Goal: Information Seeking & Learning: Check status

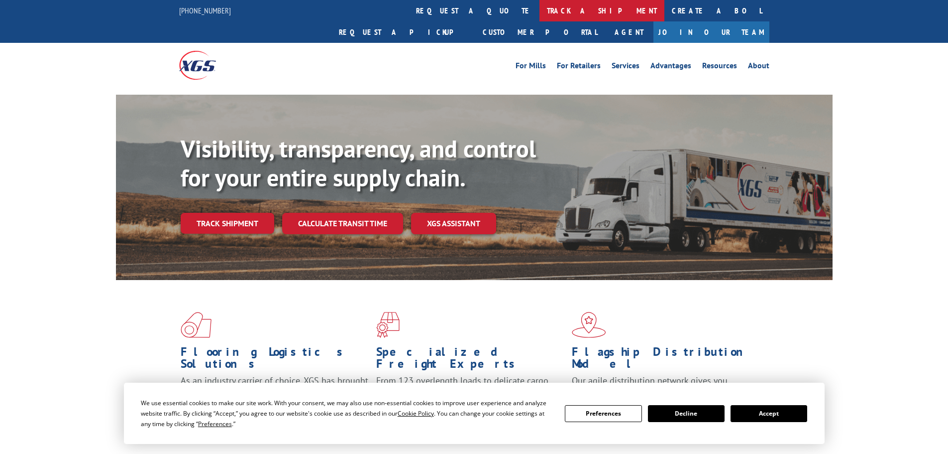
click at [540, 8] on link "track a shipment" at bounding box center [602, 10] width 125 height 21
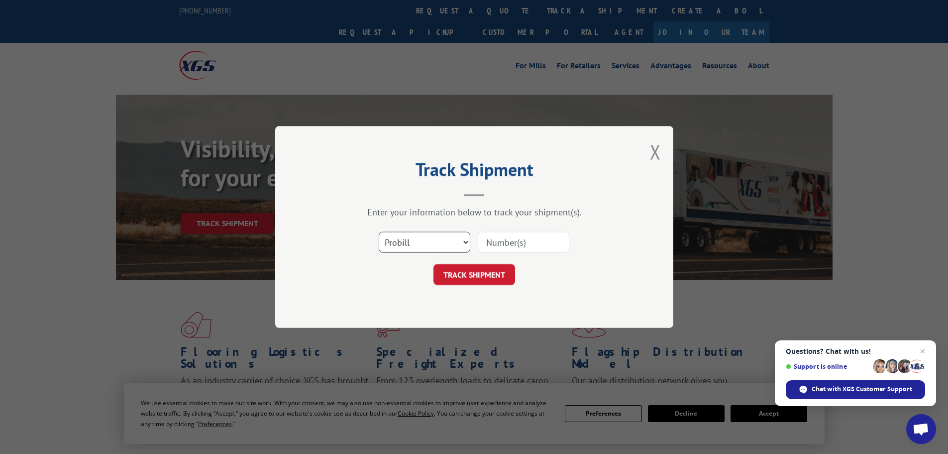
click at [442, 241] on select "Select category... Probill BOL PO" at bounding box center [425, 241] width 92 height 21
select select "bol"
click at [379, 231] on select "Select category... Probill BOL PO" at bounding box center [425, 241] width 92 height 21
click at [513, 242] on input at bounding box center [524, 241] width 92 height 21
paste input "7046742"
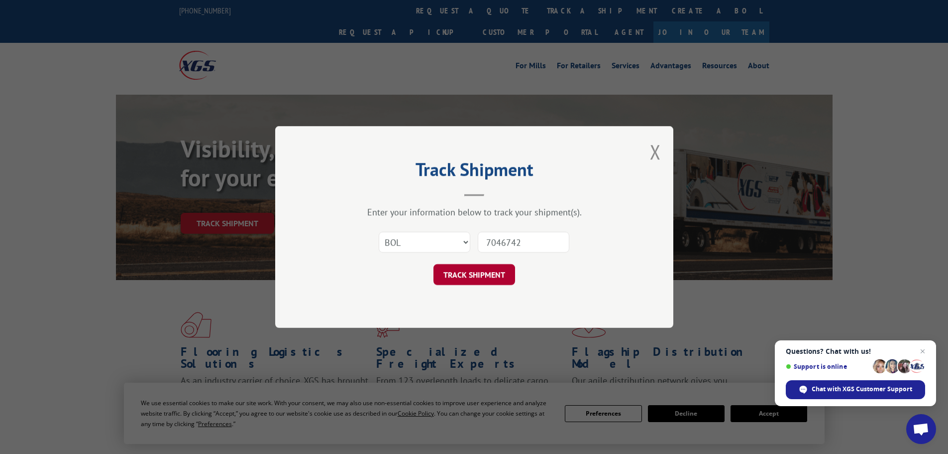
type input "7046742"
click at [476, 273] on button "TRACK SHIPMENT" at bounding box center [475, 274] width 82 height 21
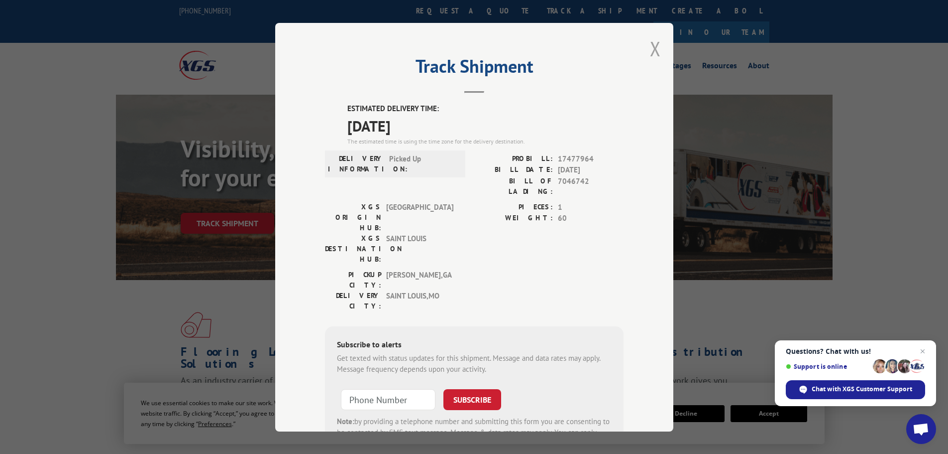
click at [650, 44] on button "Close modal" at bounding box center [655, 48] width 11 height 26
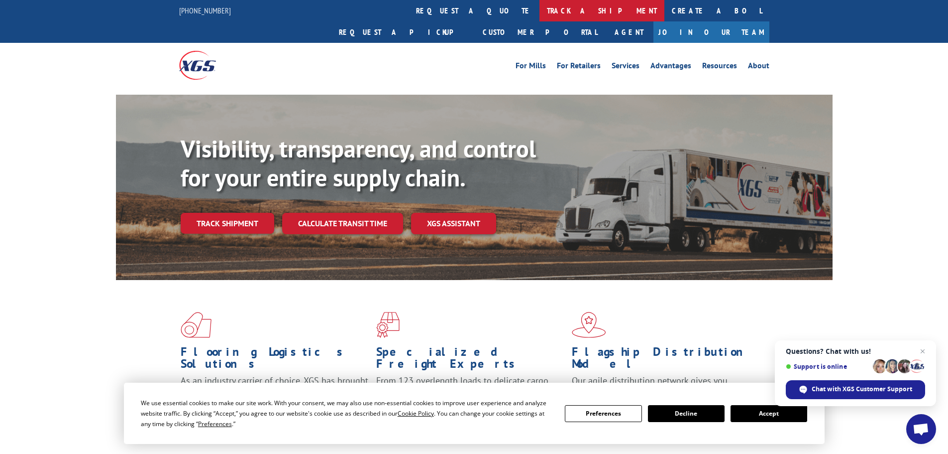
click at [540, 11] on link "track a shipment" at bounding box center [602, 10] width 125 height 21
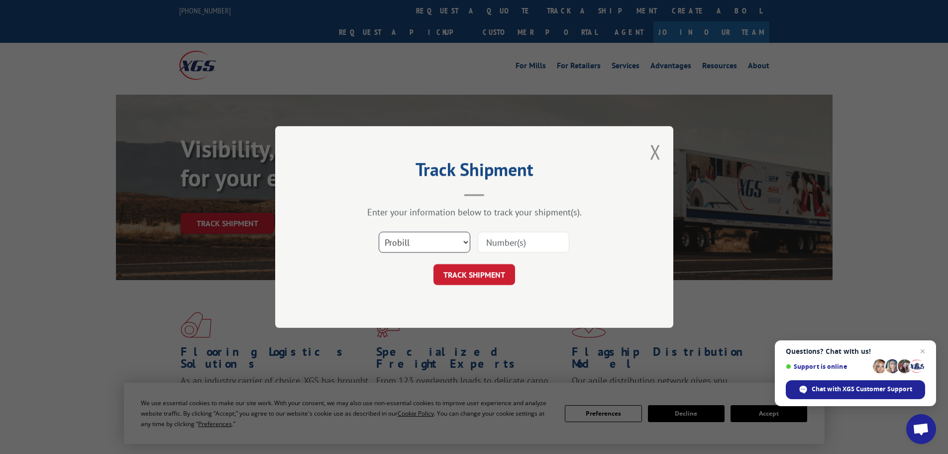
click at [451, 244] on select "Select category... Probill BOL PO" at bounding box center [425, 241] width 92 height 21
select select "bol"
click at [379, 231] on select "Select category... Probill BOL PO" at bounding box center [425, 241] width 92 height 21
click at [510, 241] on input at bounding box center [524, 241] width 92 height 21
paste input "7042899"
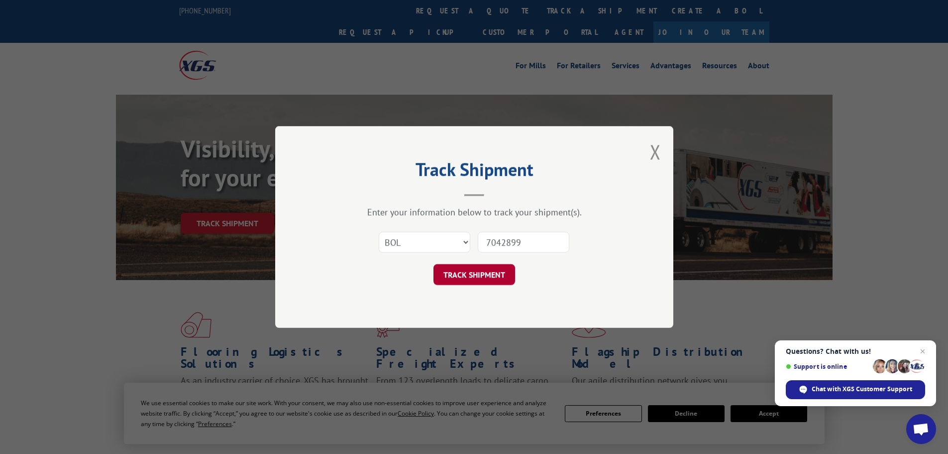
type input "7042899"
click at [497, 276] on button "TRACK SHIPMENT" at bounding box center [475, 274] width 82 height 21
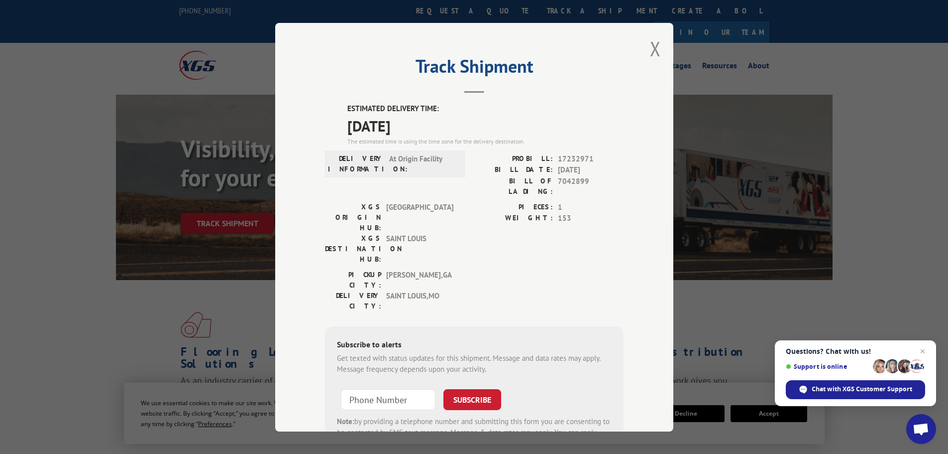
click at [643, 48] on div "Track Shipment ESTIMATED DELIVERY TIME: [DATE] The estimated time is using the …" at bounding box center [474, 227] width 398 height 408
click at [651, 48] on button "Close modal" at bounding box center [655, 48] width 11 height 26
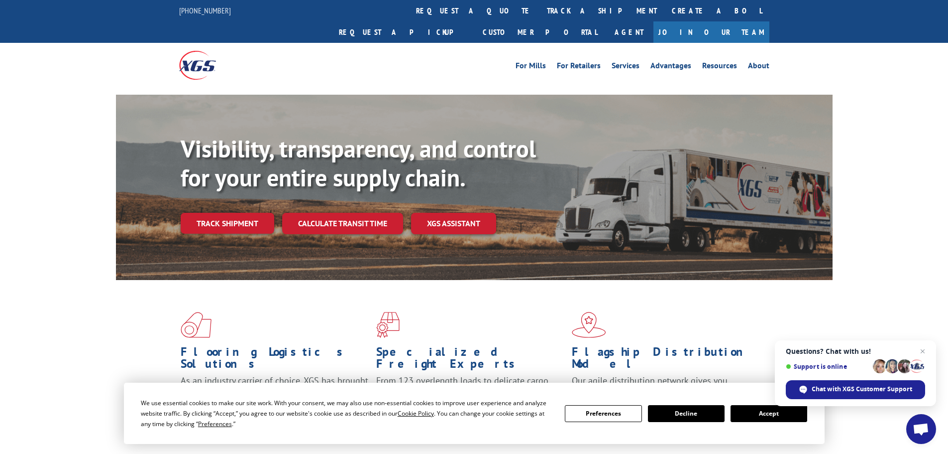
click at [540, 9] on link "track a shipment" at bounding box center [602, 10] width 125 height 21
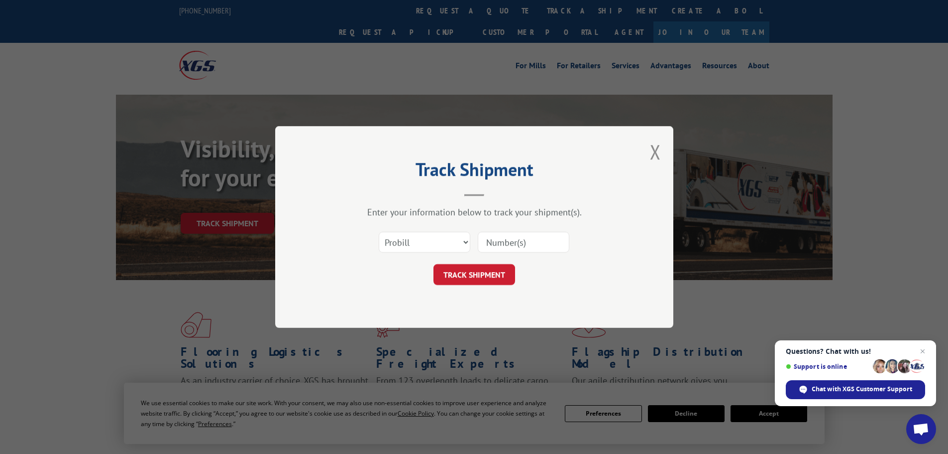
click at [318, 237] on div "Track Shipment Enter your information below to track your shipment(s). Select c…" at bounding box center [474, 227] width 398 height 202
click at [387, 245] on select "Select category... Probill BOL PO" at bounding box center [425, 241] width 92 height 21
select select "bol"
click at [379, 231] on select "Select category... Probill BOL PO" at bounding box center [425, 241] width 92 height 21
click at [512, 245] on input at bounding box center [524, 241] width 92 height 21
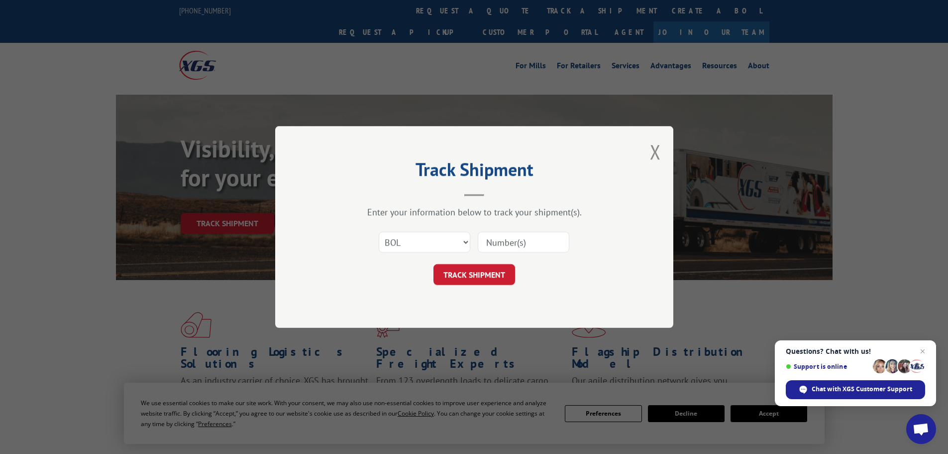
paste input "7041403"
type input "7041403"
click at [501, 272] on button "TRACK SHIPMENT" at bounding box center [475, 274] width 82 height 21
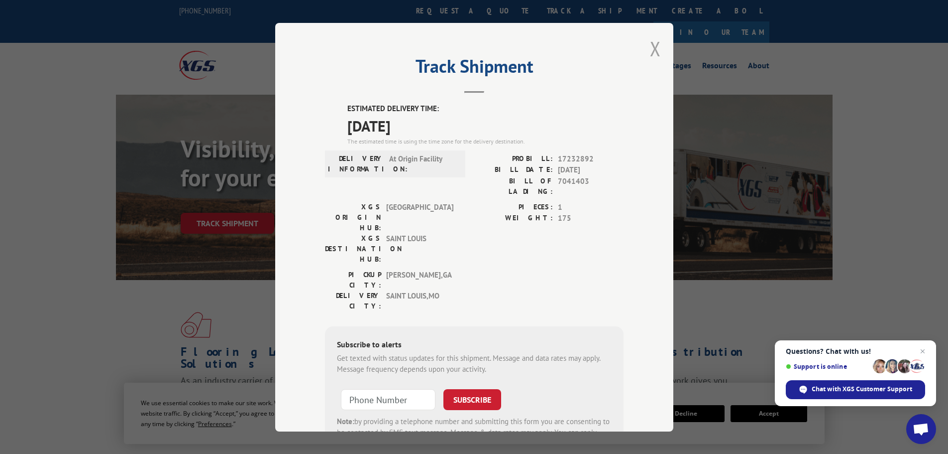
click at [652, 44] on button "Close modal" at bounding box center [655, 48] width 11 height 26
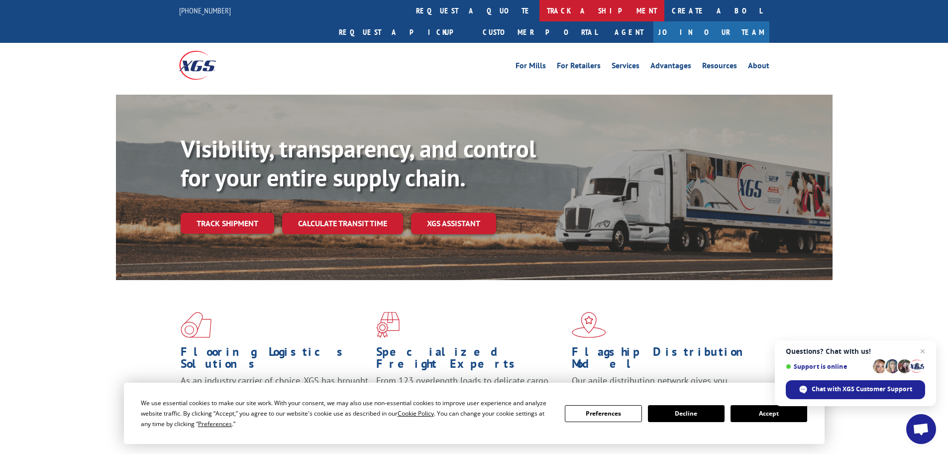
click at [540, 19] on link "track a shipment" at bounding box center [602, 10] width 125 height 21
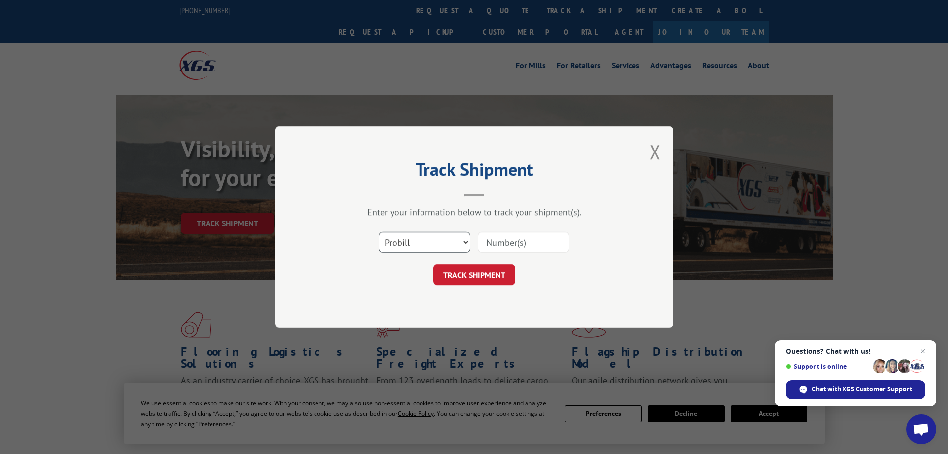
click at [446, 252] on select "Select category... Probill BOL PO" at bounding box center [425, 241] width 92 height 21
select select "bol"
click at [379, 231] on select "Select category... Probill BOL PO" at bounding box center [425, 241] width 92 height 21
click at [489, 245] on input at bounding box center [524, 241] width 92 height 21
paste input "7045368"
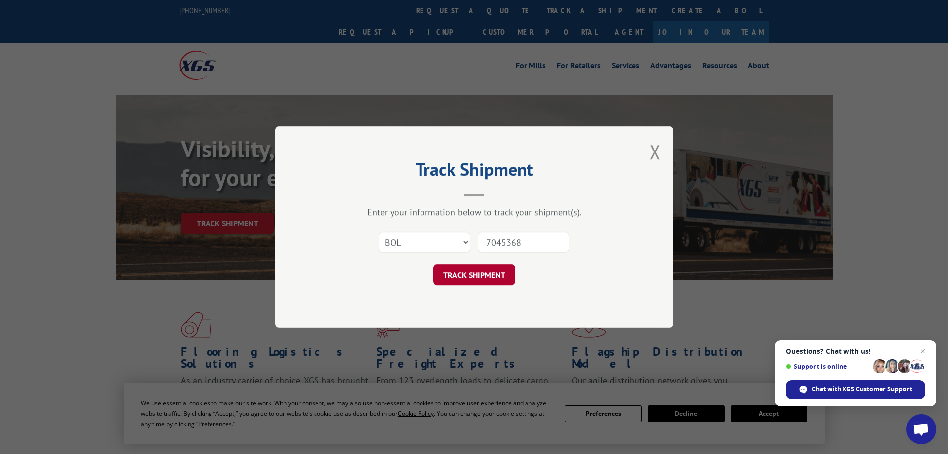
type input "7045368"
click at [485, 268] on button "TRACK SHIPMENT" at bounding box center [475, 274] width 82 height 21
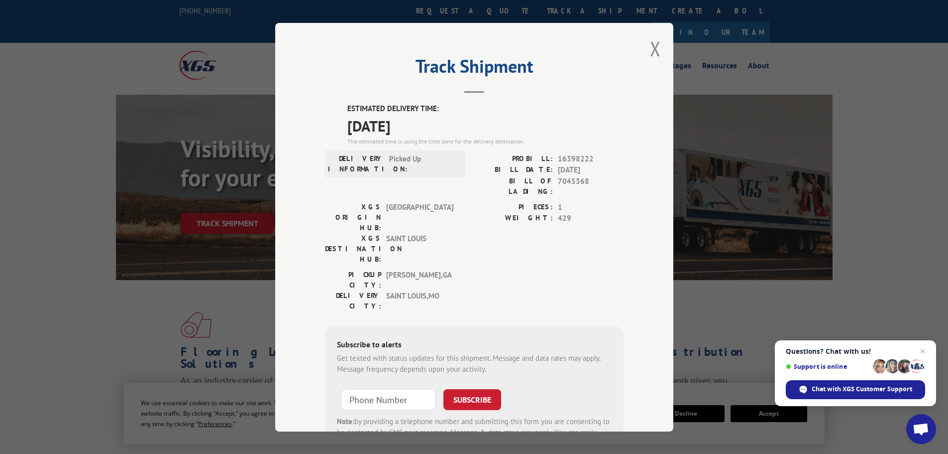
click at [645, 48] on div "Track Shipment ESTIMATED DELIVERY TIME: [DATE] The estimated time is using the …" at bounding box center [474, 227] width 398 height 408
